Goal: Task Accomplishment & Management: Complete application form

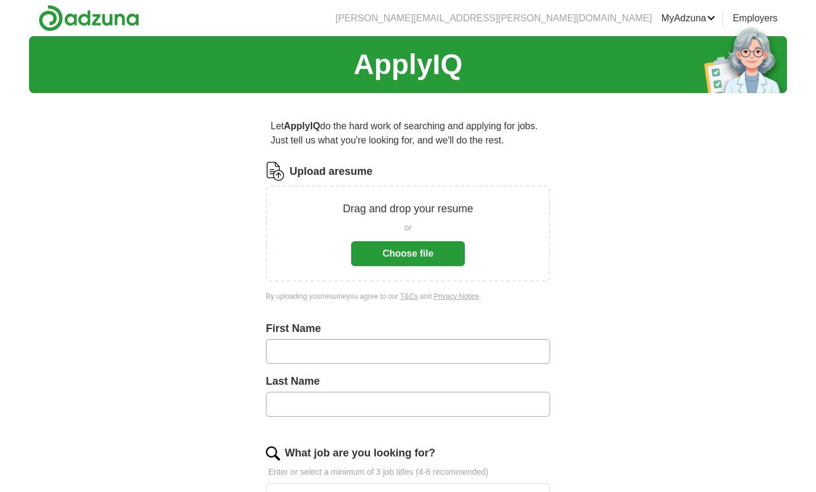
click at [423, 254] on button "Choose file" at bounding box center [408, 253] width 114 height 25
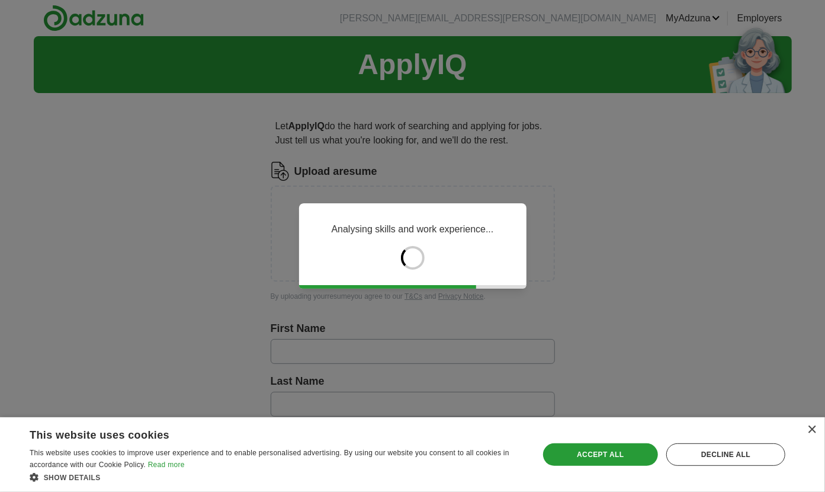
click at [632, 206] on div "Analysing skills and work experience..." at bounding box center [412, 246] width 825 height 492
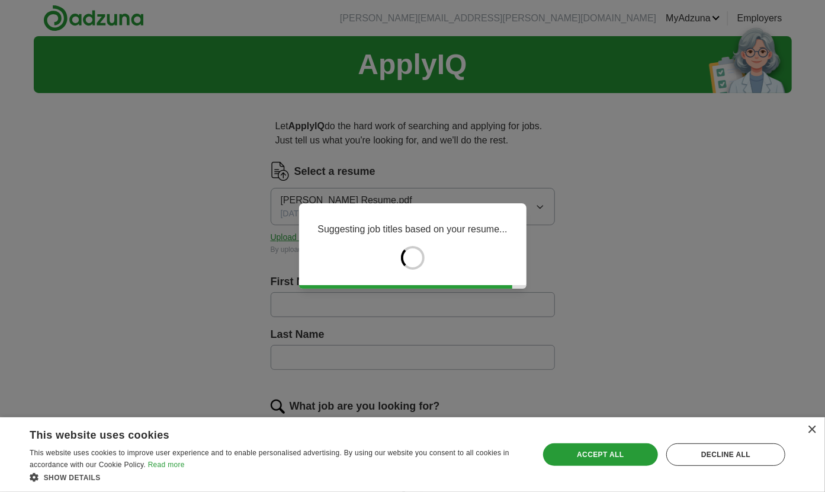
click at [632, 206] on div "Suggesting job titles based on your resume..." at bounding box center [412, 246] width 825 height 492
type input "*****"
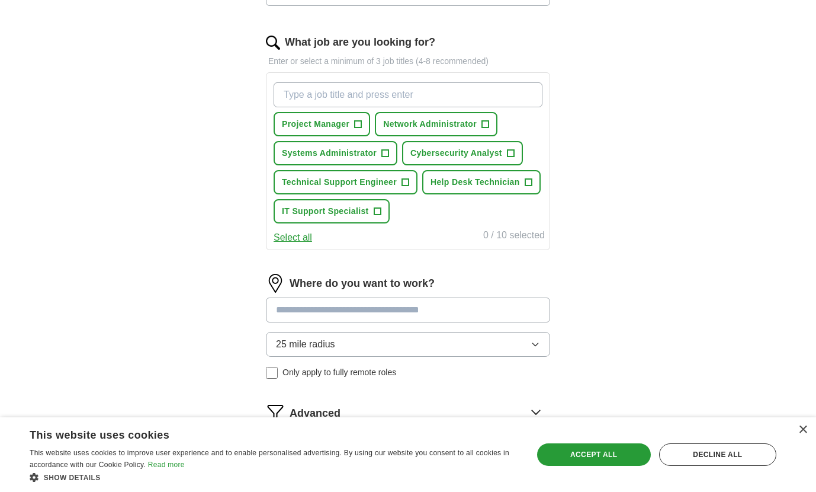
scroll to position [365, 0]
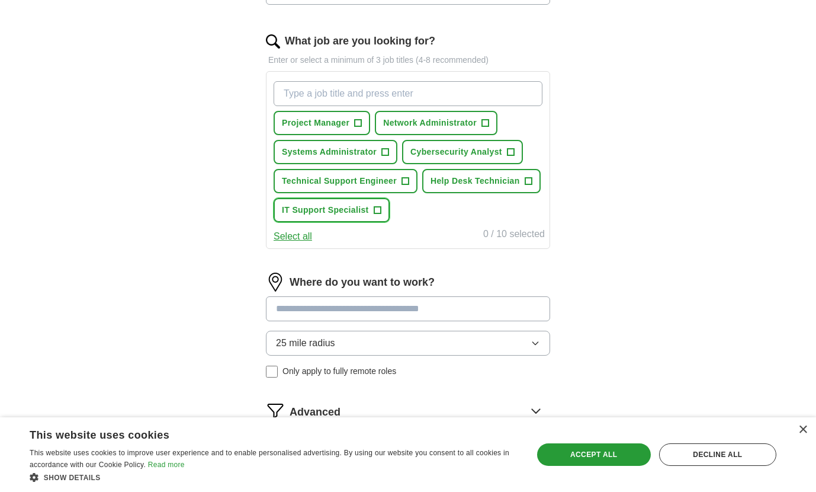
click at [378, 210] on span "+" at bounding box center [377, 209] width 7 height 9
click at [304, 235] on button "Select all" at bounding box center [293, 236] width 38 height 14
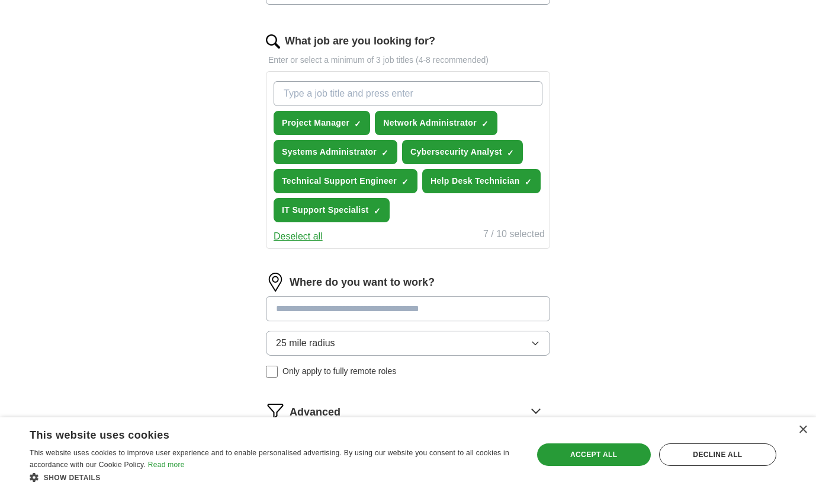
click at [304, 235] on button "Deselect all" at bounding box center [298, 236] width 49 height 14
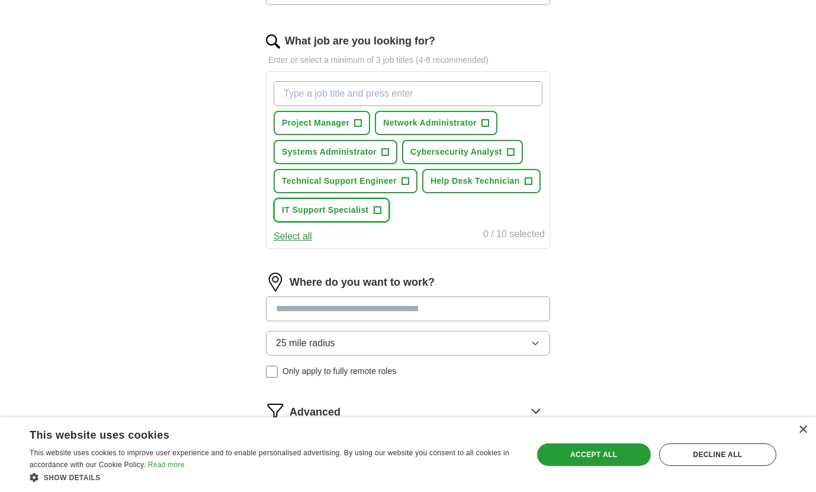
click at [381, 211] on button "IT Support Specialist +" at bounding box center [332, 210] width 116 height 24
click at [528, 183] on span "+" at bounding box center [528, 180] width 7 height 9
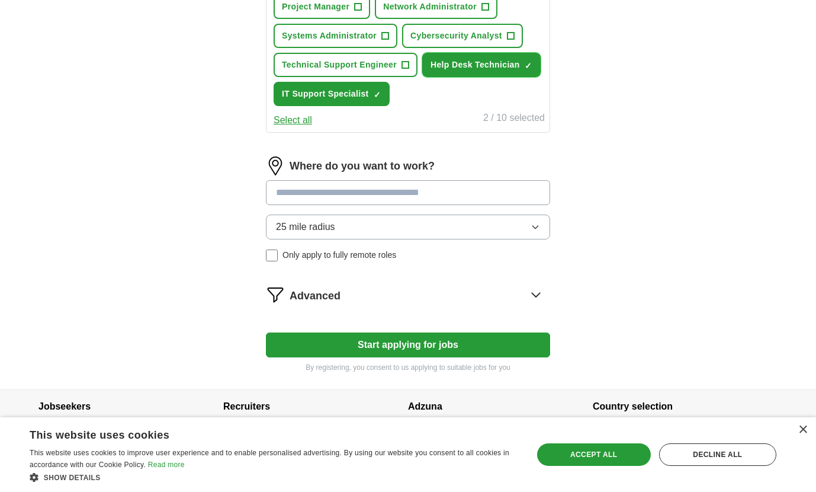
scroll to position [480, 0]
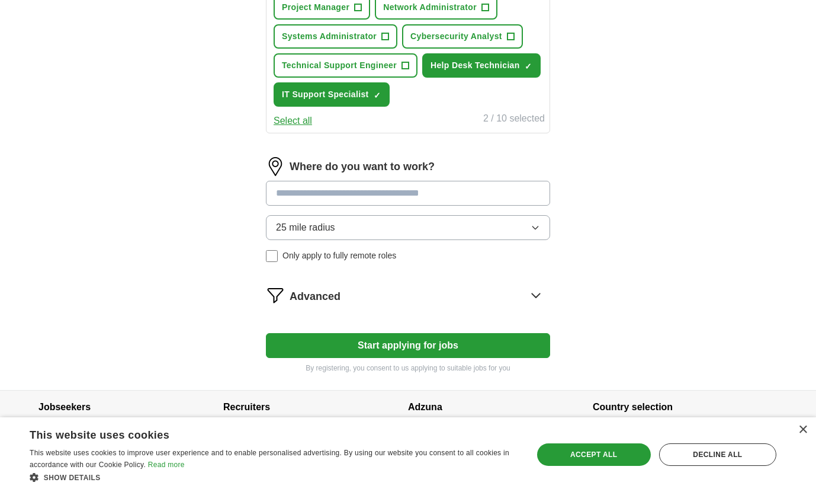
click at [349, 190] on input at bounding box center [408, 193] width 284 height 25
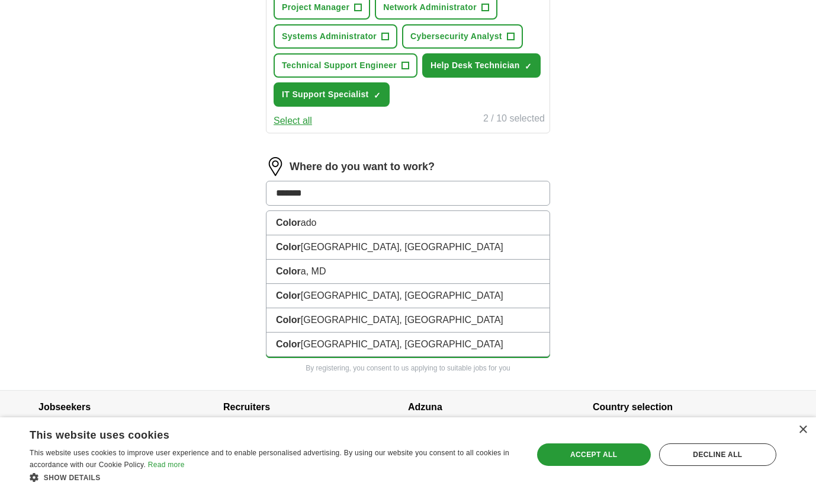
type input "********"
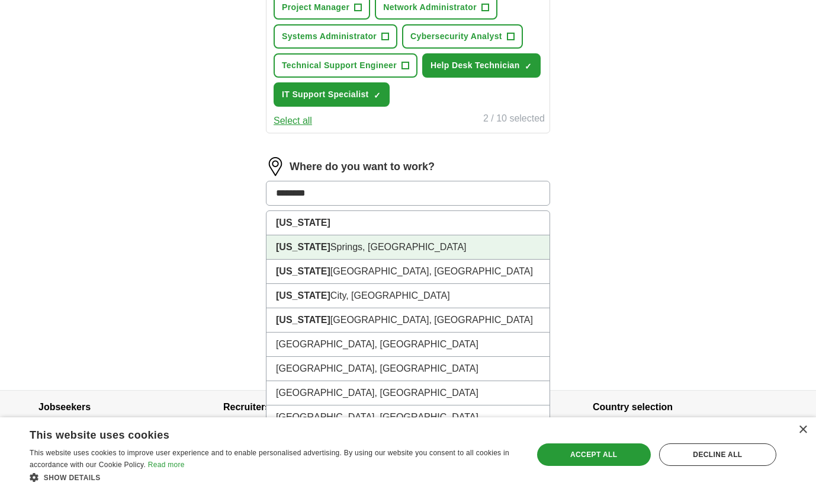
click at [342, 247] on li "[US_STATE][GEOGRAPHIC_DATA], [GEOGRAPHIC_DATA]" at bounding box center [407, 247] width 283 height 24
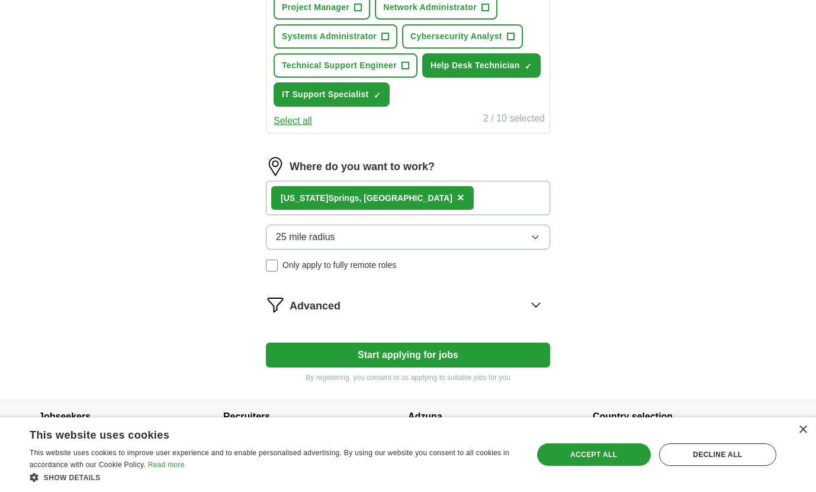
click at [537, 237] on icon "button" at bounding box center [535, 236] width 9 height 9
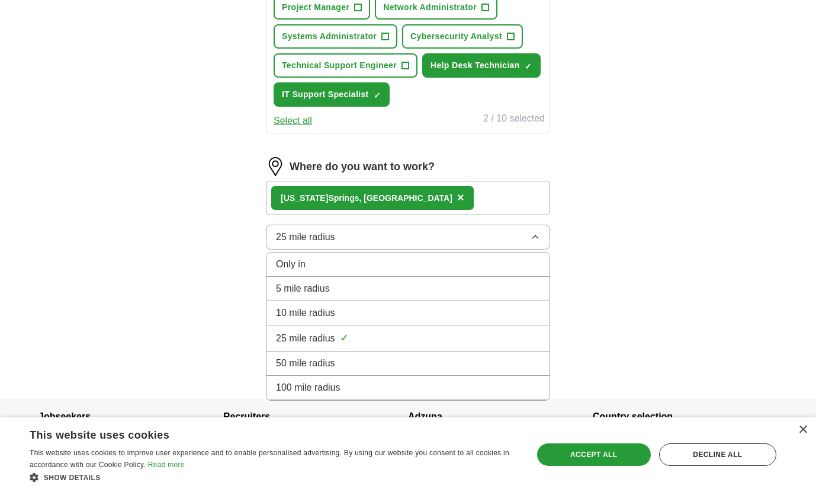
click at [360, 351] on li "50 mile radius" at bounding box center [407, 363] width 283 height 24
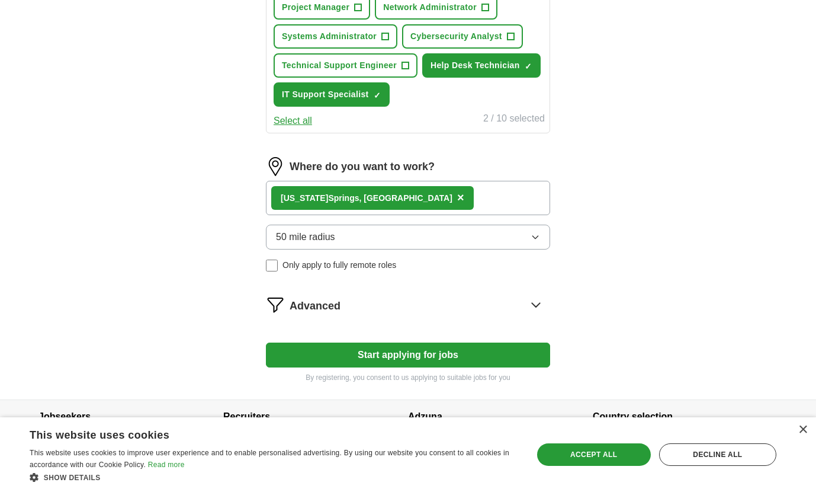
scroll to position [504, 0]
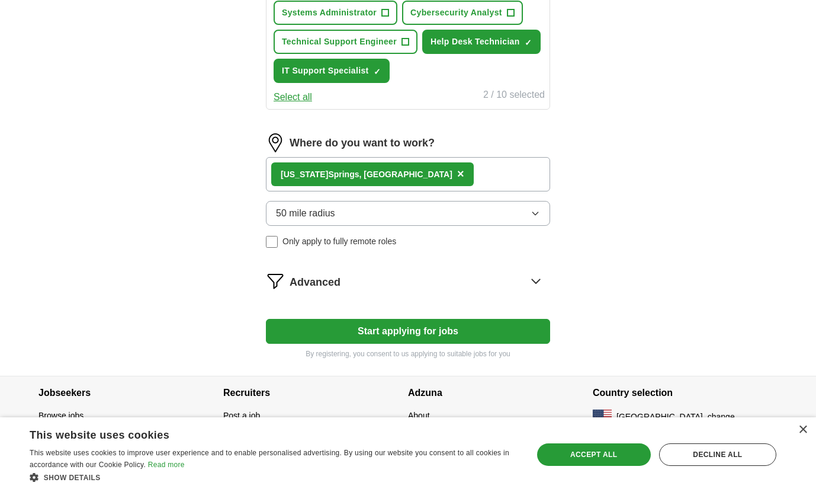
click at [437, 321] on button "Start applying for jobs" at bounding box center [408, 331] width 284 height 25
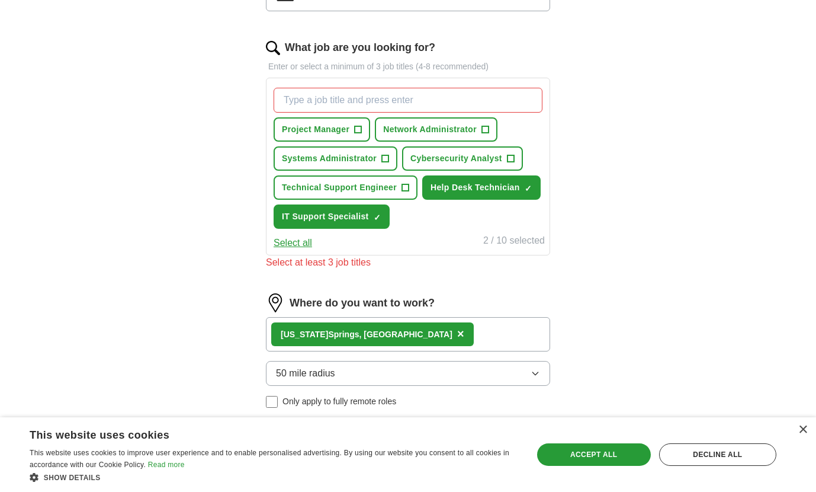
scroll to position [356, 0]
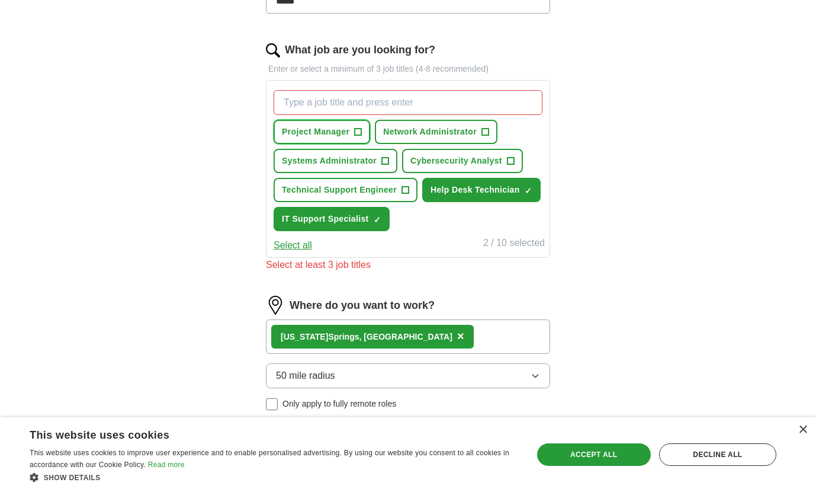
click at [333, 132] on span "Project Manager" at bounding box center [316, 132] width 68 height 12
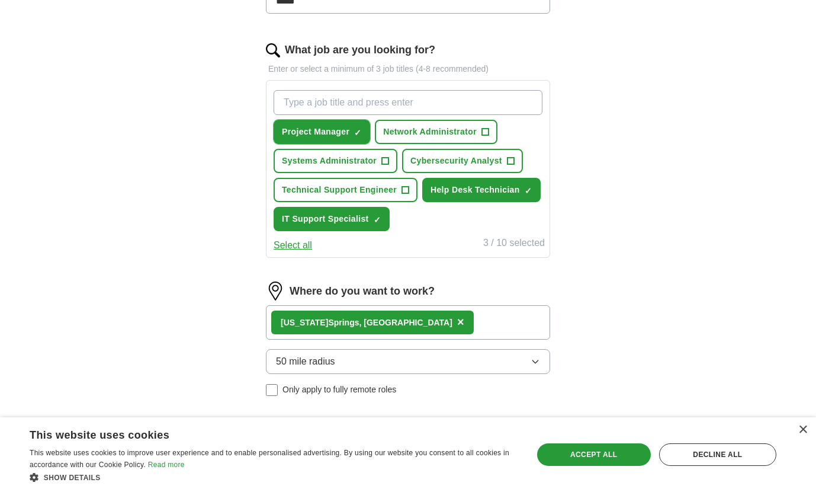
scroll to position [504, 0]
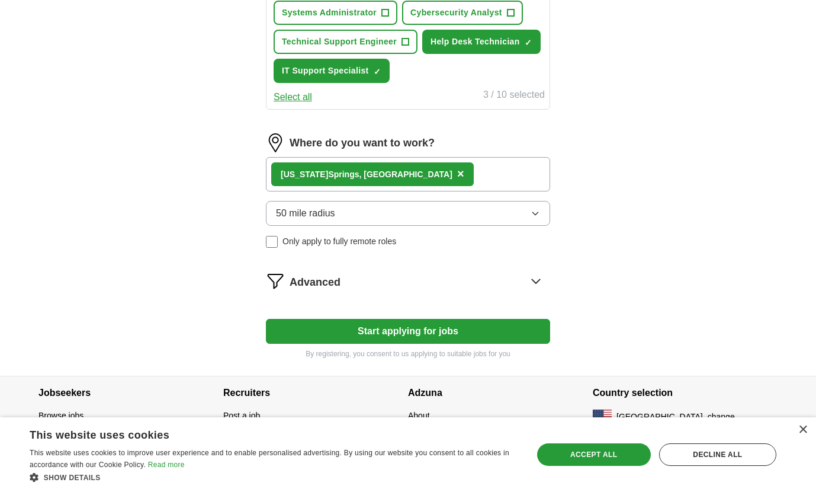
click at [479, 332] on button "Start applying for jobs" at bounding box center [408, 331] width 284 height 25
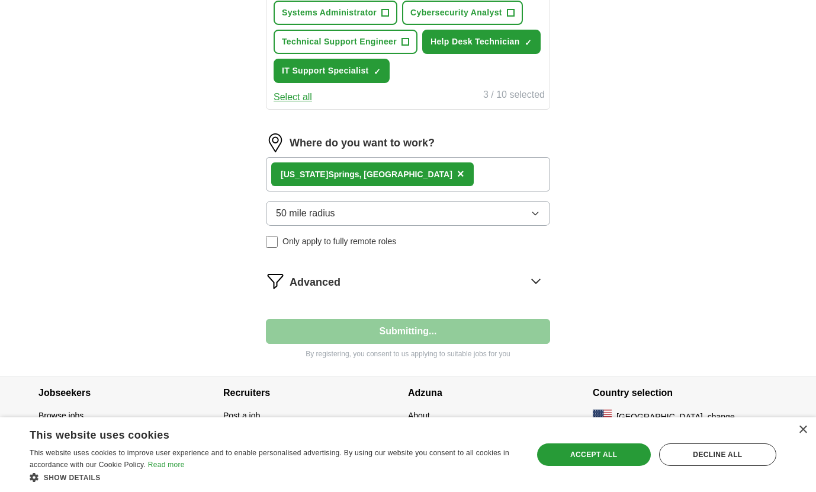
select select "**"
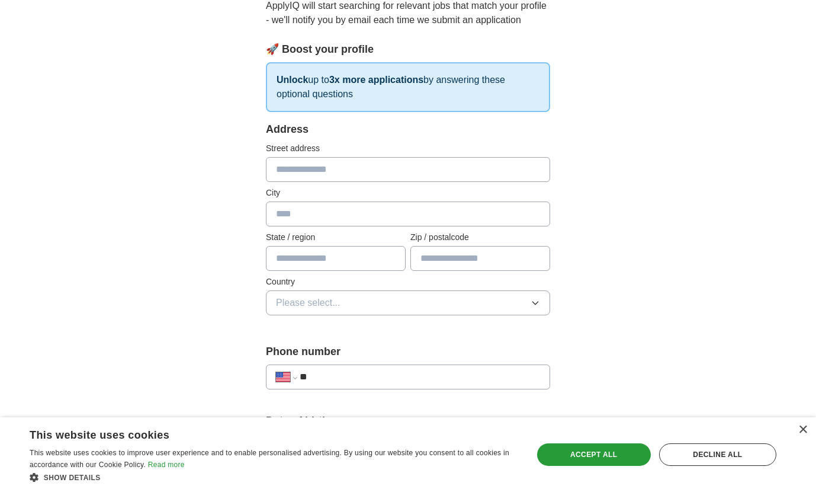
scroll to position [137, 0]
click at [435, 165] on input "text" at bounding box center [408, 168] width 284 height 25
click at [293, 171] on input "text" at bounding box center [408, 168] width 284 height 25
type input "**********"
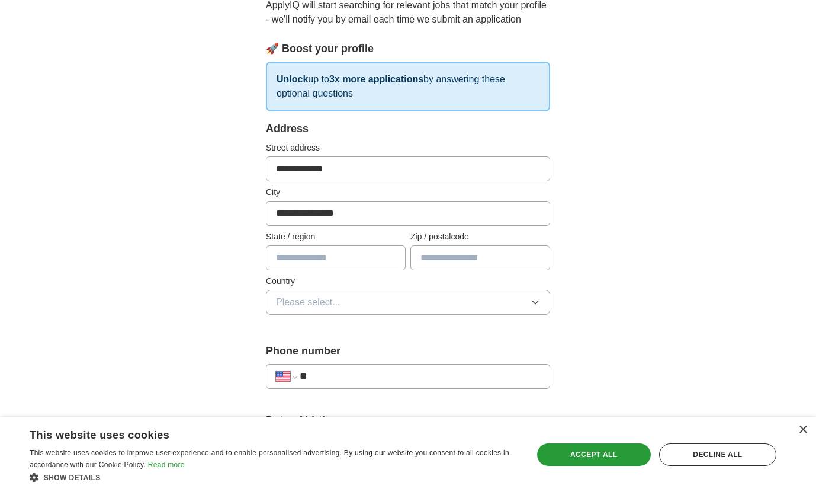
type input "********"
type input "*****"
click at [458, 304] on button "Please select..." at bounding box center [408, 302] width 284 height 25
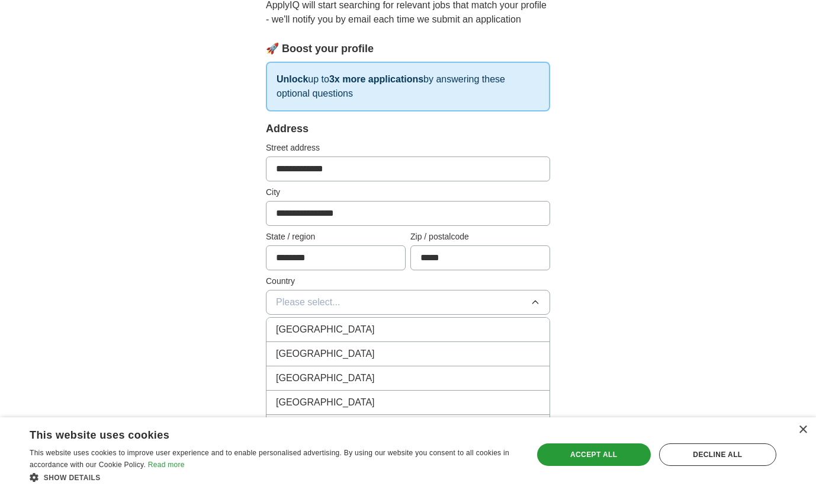
click at [432, 351] on div "[GEOGRAPHIC_DATA]" at bounding box center [408, 353] width 264 height 14
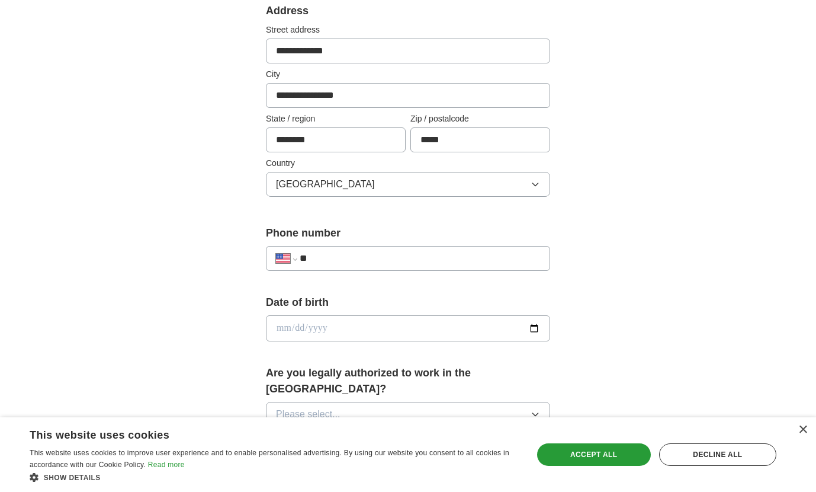
scroll to position [258, 0]
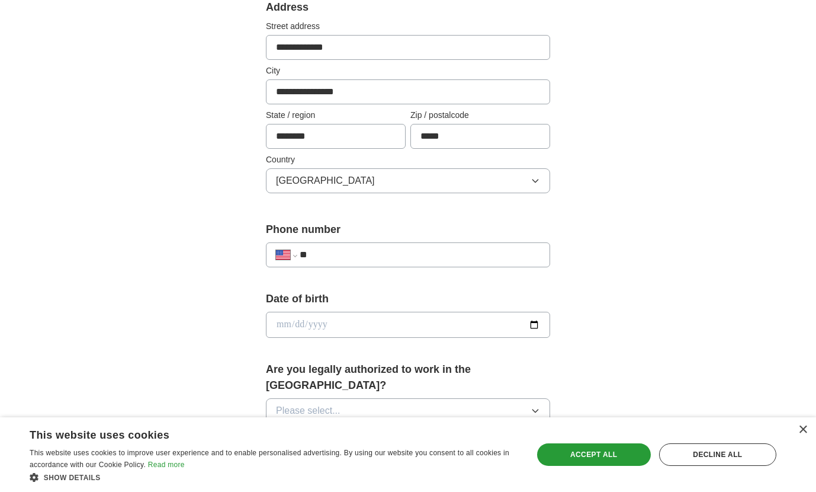
click at [420, 254] on input "**" at bounding box center [420, 255] width 240 height 14
type input "**********"
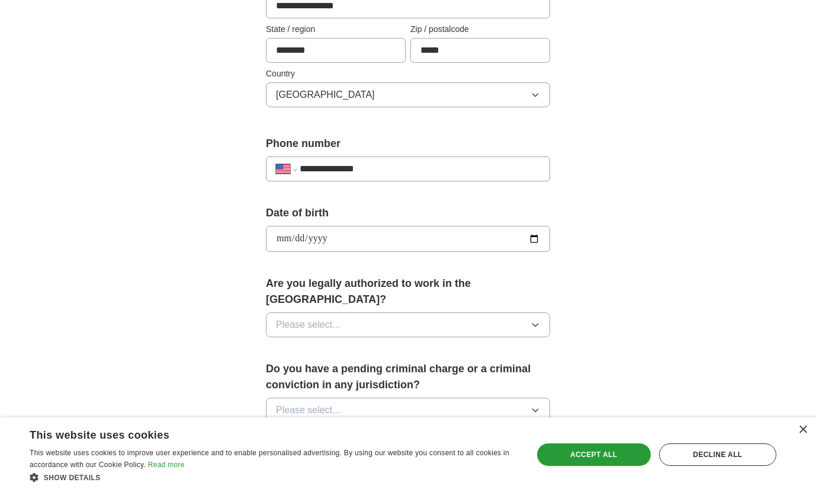
scroll to position [345, 0]
click at [407, 311] on button "Please select..." at bounding box center [408, 323] width 284 height 25
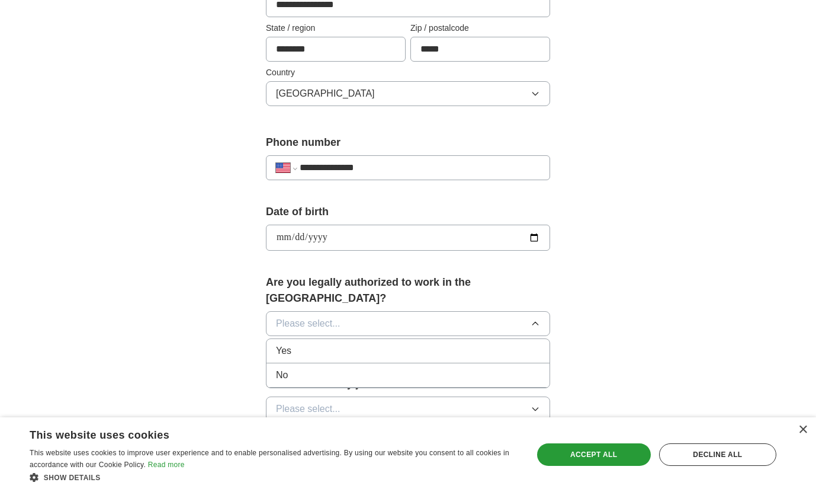
click at [357, 343] on div "Yes" at bounding box center [408, 350] width 264 height 14
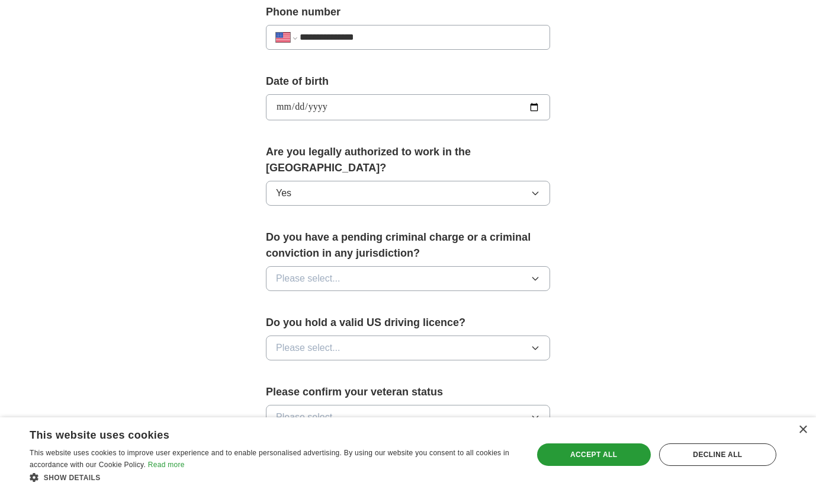
scroll to position [497, 0]
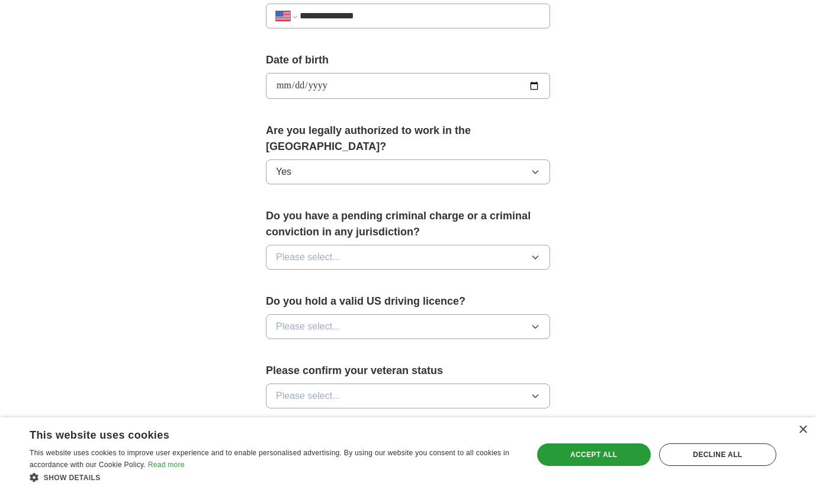
click at [451, 245] on button "Please select..." at bounding box center [408, 257] width 284 height 25
click at [390, 301] on div "No" at bounding box center [408, 308] width 264 height 14
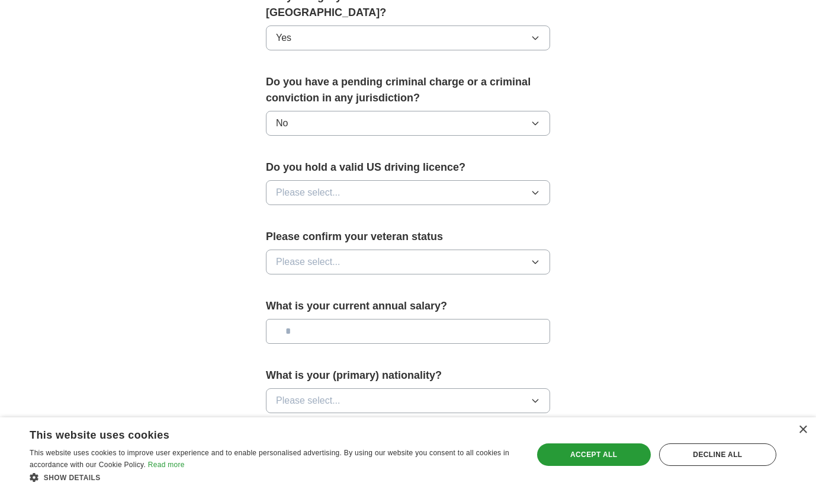
scroll to position [631, 0]
click at [396, 179] on button "Please select..." at bounding box center [408, 191] width 284 height 25
click at [374, 212] on div "Yes" at bounding box center [408, 219] width 264 height 14
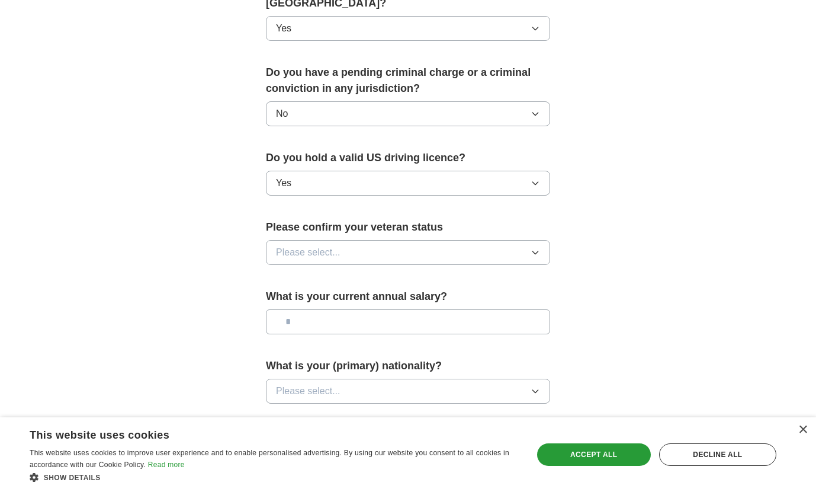
scroll to position [641, 0]
click at [445, 239] on button "Please select..." at bounding box center [408, 251] width 284 height 25
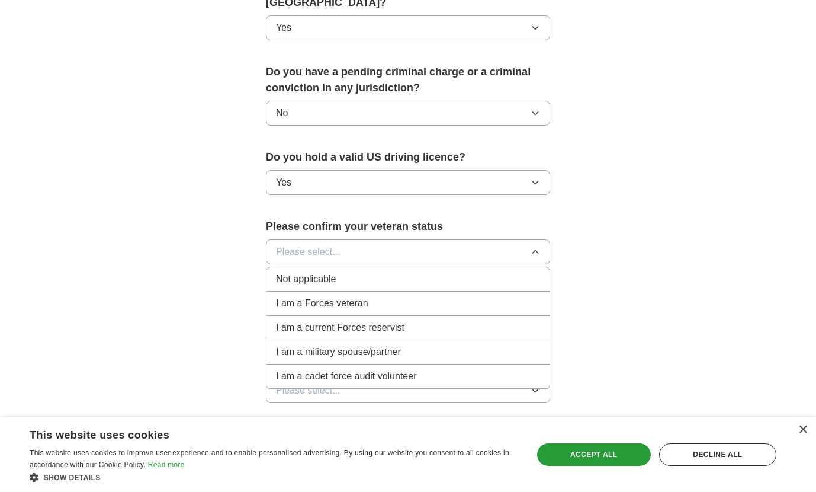
click at [289, 296] on span "I am a Forces veteran" at bounding box center [322, 303] width 92 height 14
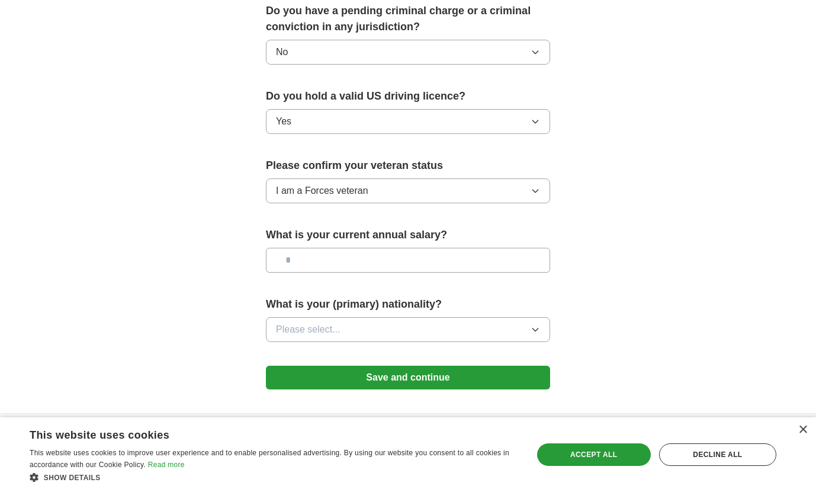
scroll to position [704, 0]
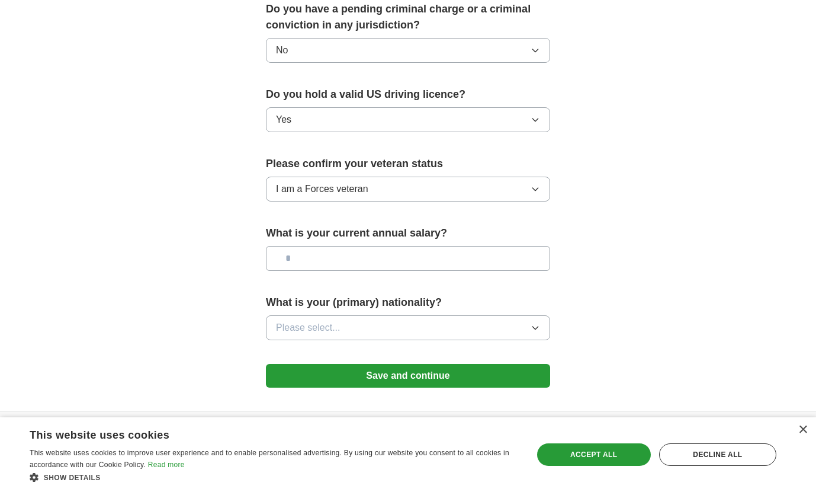
click at [430, 315] on button "Please select..." at bounding box center [408, 327] width 284 height 25
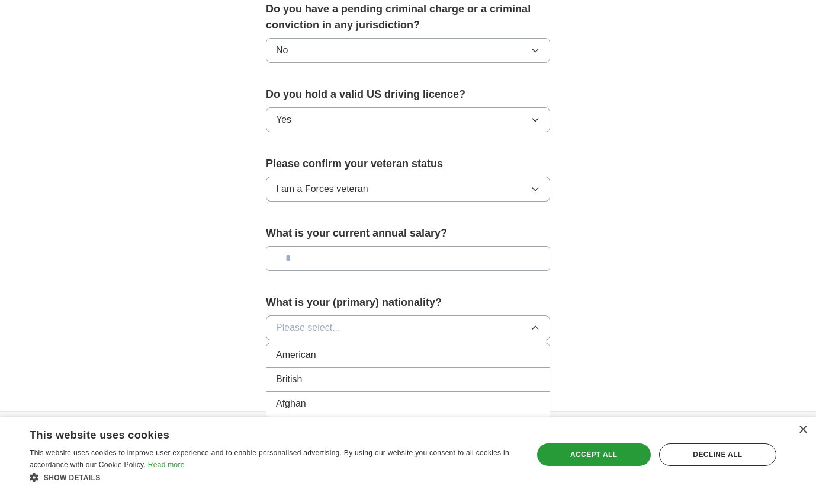
click at [381, 348] on div "American" at bounding box center [408, 355] width 264 height 14
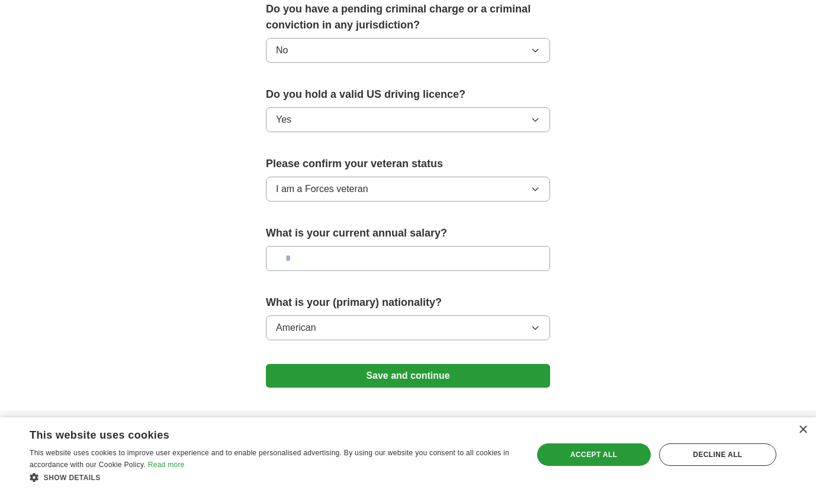
click at [420, 364] on button "Save and continue" at bounding box center [408, 376] width 284 height 24
